Goal: Task Accomplishment & Management: Manage account settings

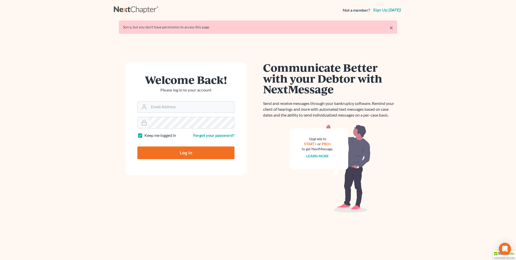
type input "[PERSON_NAME][EMAIL_ADDRESS][DOMAIN_NAME]"
click at [205, 156] on input "Log In" at bounding box center [185, 152] width 97 height 13
type input "Thinking..."
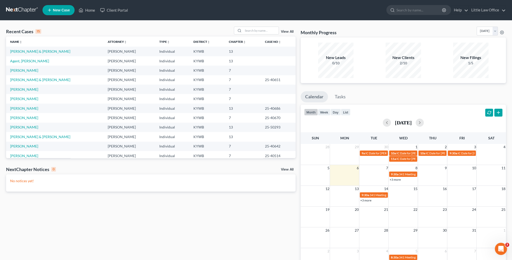
click at [30, 48] on td "[PERSON_NAME] & [PERSON_NAME]" at bounding box center [55, 51] width 98 height 9
click at [30, 50] on link "[PERSON_NAME] & [PERSON_NAME]" at bounding box center [40, 51] width 60 height 4
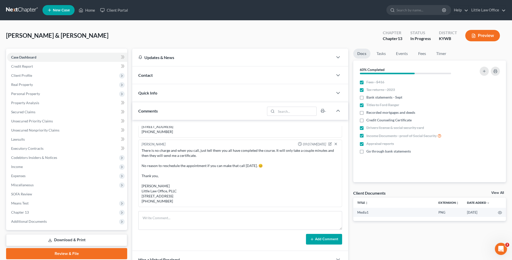
scroll to position [406, 0]
click at [200, 227] on textarea at bounding box center [240, 220] width 204 height 19
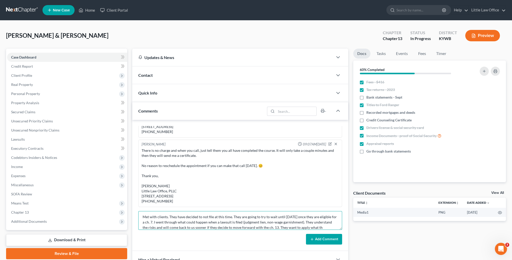
scroll to position [6, 0]
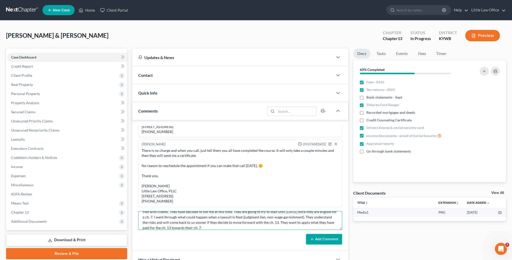
type textarea "Met with clients. They have decided to not file at this time. They are going to…"
click at [315, 238] on button "Add Comment" at bounding box center [324, 238] width 36 height 11
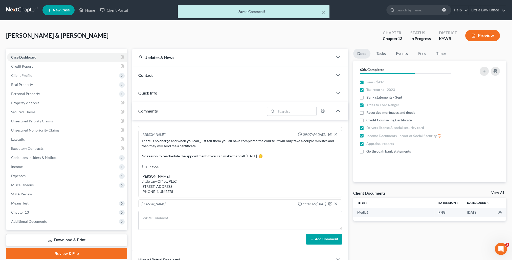
scroll to position [172, 0]
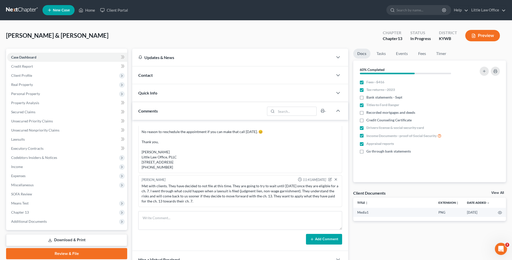
drag, startPoint x: 157, startPoint y: 189, endPoint x: 218, endPoint y: 202, distance: 62.1
click at [218, 202] on div "Met with clients. They have decided to not file at this time. They are going to…" at bounding box center [240, 193] width 199 height 22
copy div "Met with clients. They have decided to not file at this time. They are going to…"
click at [89, 12] on link "Home" at bounding box center [87, 10] width 22 height 9
